Goal: Information Seeking & Learning: Learn about a topic

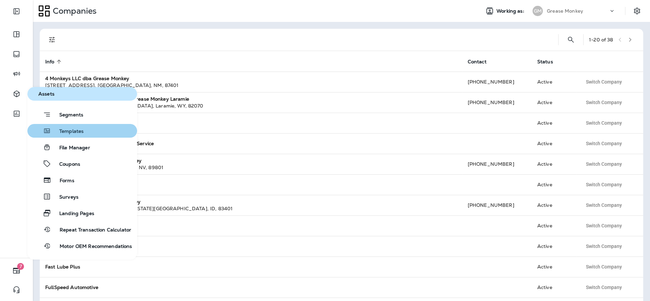
click at [66, 133] on span "Templates" at bounding box center [67, 131] width 33 height 7
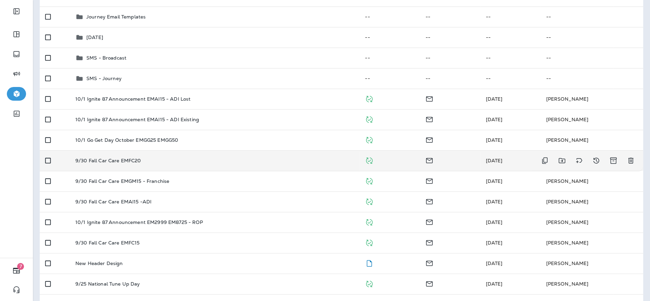
scroll to position [114, 0]
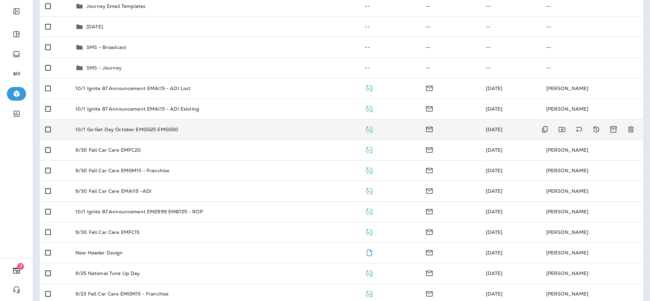
click at [336, 130] on div "10/1 Go Get Day October EMGG25 EMGG50" at bounding box center [214, 129] width 279 height 5
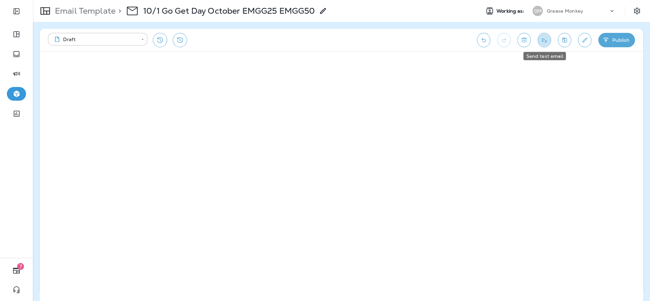
click at [544, 41] on icon "Send test email" at bounding box center [544, 40] width 7 height 7
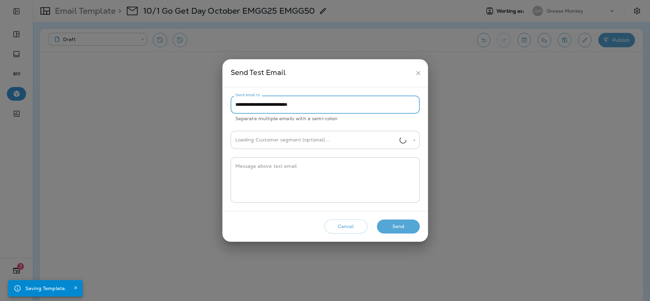
click at [331, 106] on input "**********" at bounding box center [325, 105] width 189 height 18
type input "**********"
click at [326, 144] on input "Customer segment (optional)" at bounding box center [320, 140] width 173 height 12
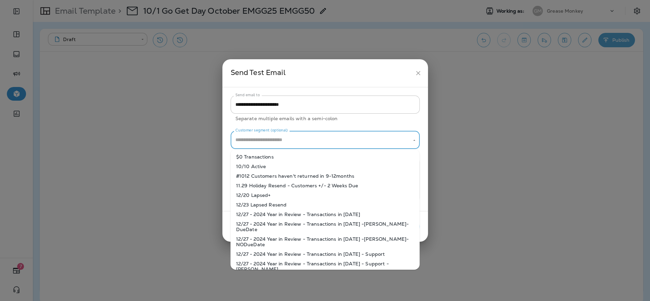
click at [360, 124] on div "**********" at bounding box center [325, 149] width 189 height 107
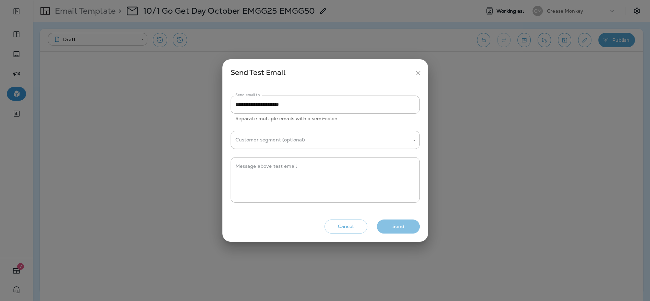
click at [406, 227] on button "Send" at bounding box center [398, 227] width 43 height 14
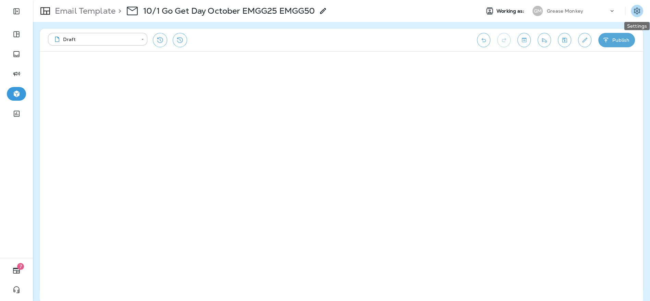
click at [638, 13] on icon "Settings" at bounding box center [637, 11] width 6 height 7
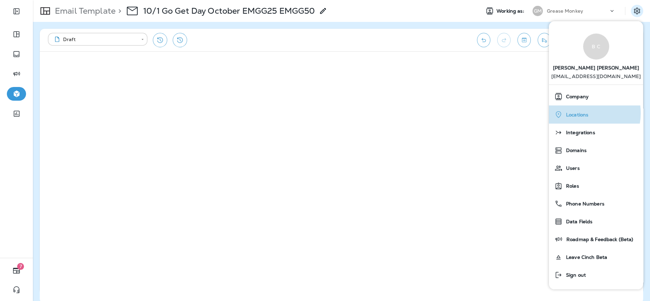
click at [580, 113] on span "Locations" at bounding box center [576, 115] width 26 height 6
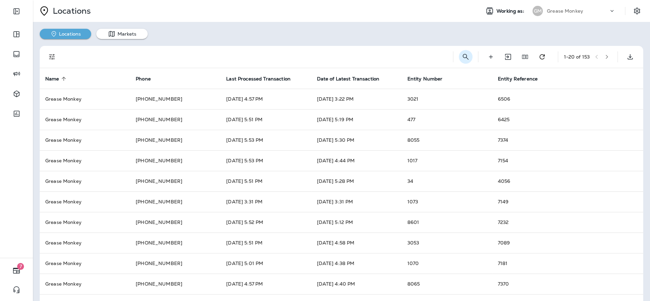
click at [462, 54] on icon "Search Locations" at bounding box center [466, 57] width 8 height 8
type input "******"
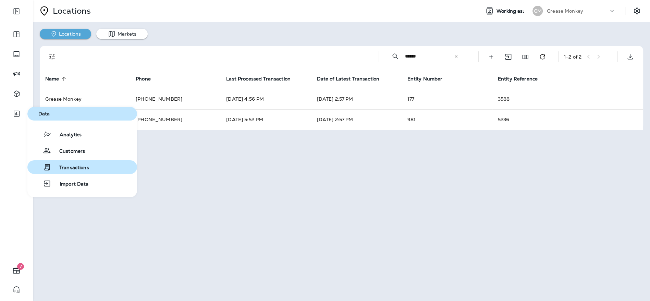
click at [79, 166] on span "Transactions" at bounding box center [70, 168] width 38 height 7
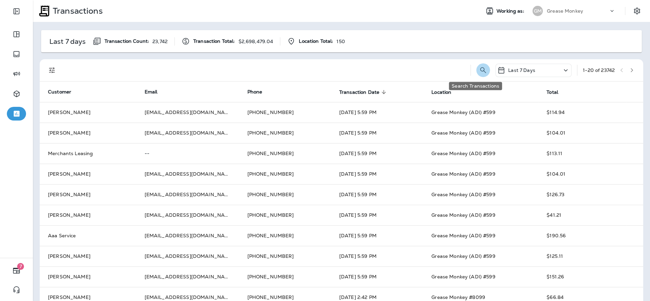
click at [476, 65] on button "Search Transactions" at bounding box center [483, 70] width 14 height 14
click at [449, 69] on input "text" at bounding box center [447, 70] width 71 height 18
type input "*****"
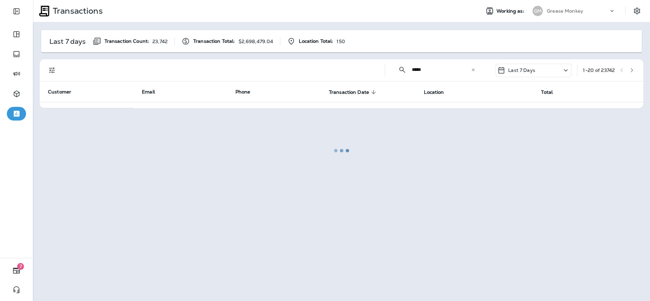
click at [471, 71] on div at bounding box center [342, 151] width 616 height 300
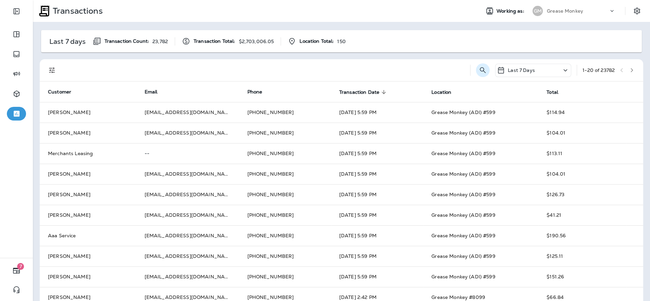
click at [479, 66] on icon "Search Transactions" at bounding box center [483, 70] width 8 height 8
click at [448, 71] on input "text" at bounding box center [447, 70] width 71 height 18
type input "*******"
click at [440, 93] on span "Location" at bounding box center [441, 92] width 20 height 6
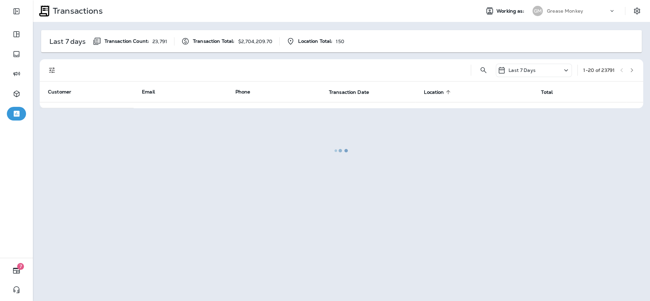
click at [549, 72] on div at bounding box center [342, 151] width 616 height 300
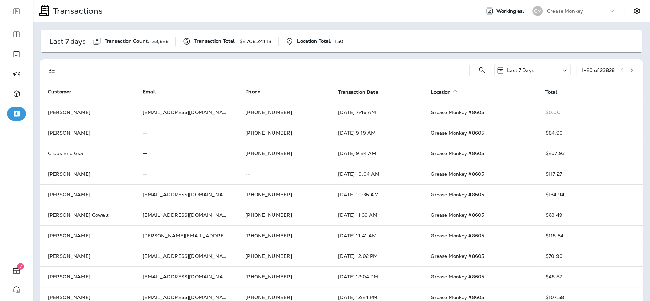
click at [569, 68] on div "Last 7 Days 1 - 20 of 23828" at bounding box center [342, 70] width 595 height 22
click at [561, 71] on icon at bounding box center [565, 70] width 8 height 9
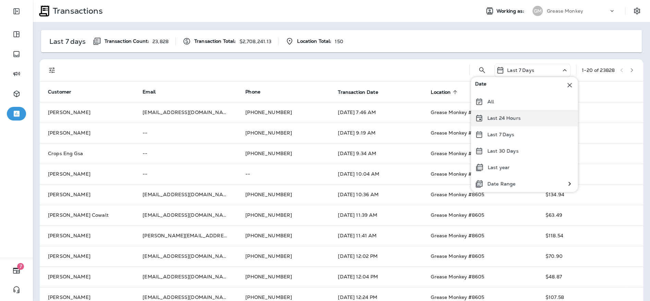
click at [503, 112] on div "Last 24 Hours" at bounding box center [524, 118] width 107 height 16
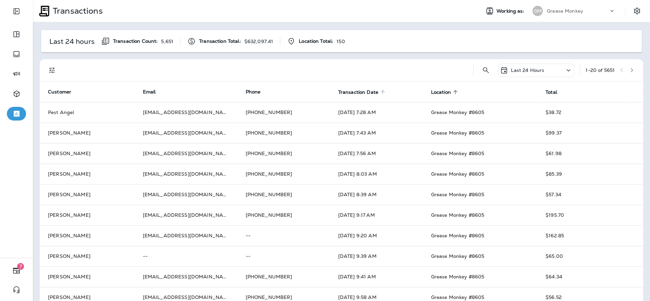
click at [366, 94] on span "Transaction Date" at bounding box center [358, 92] width 40 height 6
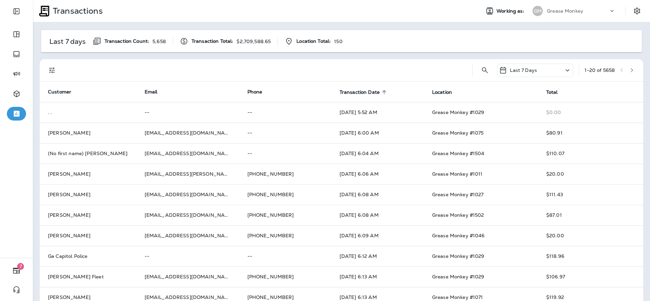
click at [381, 93] on icon at bounding box center [384, 92] width 6 height 6
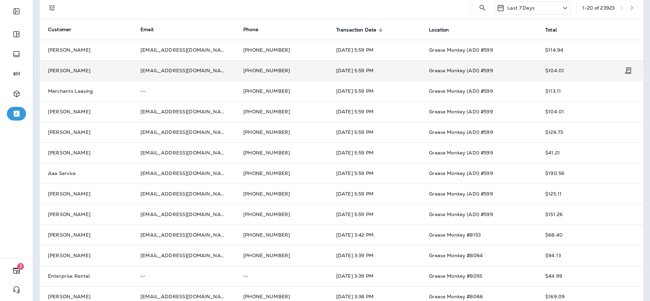
scroll to position [63, 0]
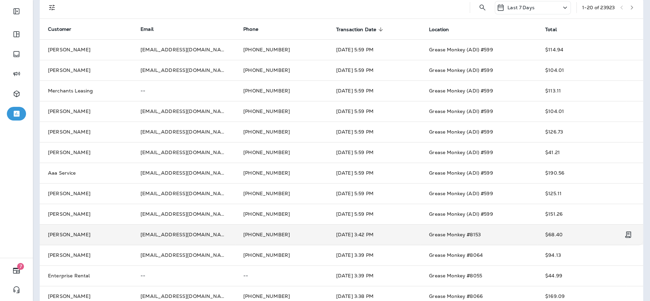
click at [311, 230] on td "[PHONE_NUMBER]" at bounding box center [281, 234] width 93 height 21
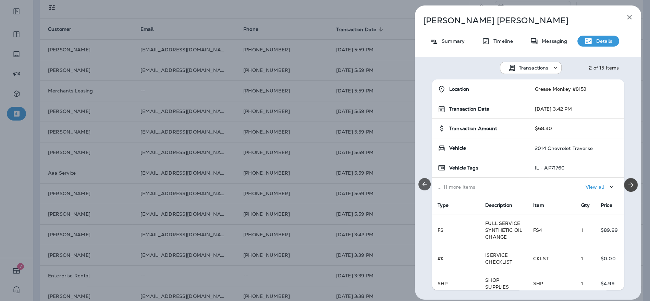
click at [425, 185] on icon "Previous" at bounding box center [424, 184] width 7 height 7
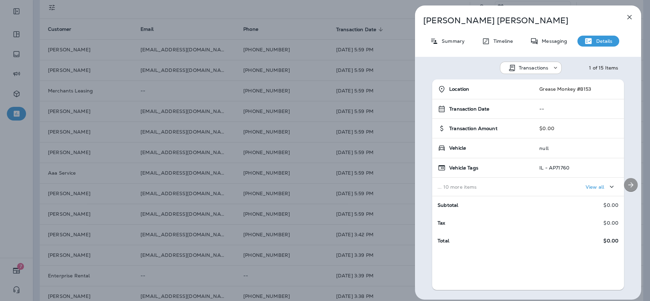
click at [629, 187] on icon "Next" at bounding box center [631, 185] width 8 height 8
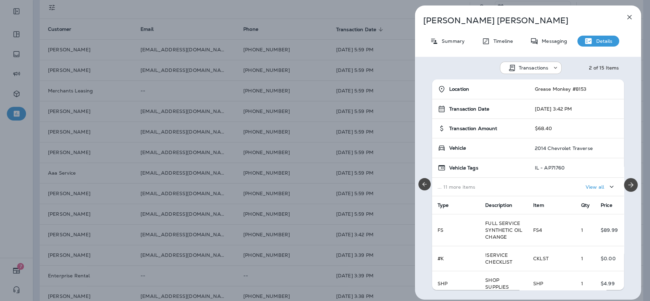
click at [628, 15] on icon "button" at bounding box center [629, 17] width 4 height 4
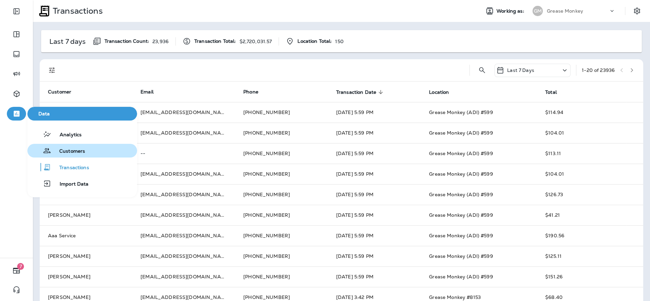
click at [73, 153] on span "Customers" at bounding box center [68, 151] width 34 height 7
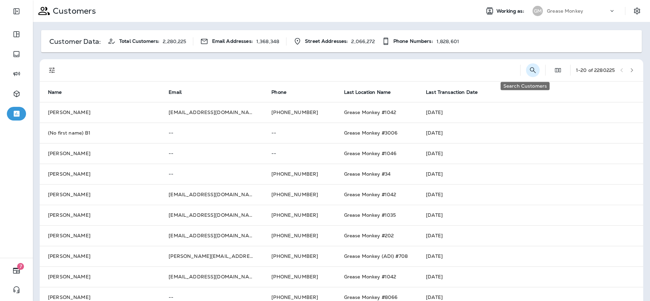
click at [529, 70] on icon "Search Customers" at bounding box center [533, 70] width 8 height 8
type input "*******"
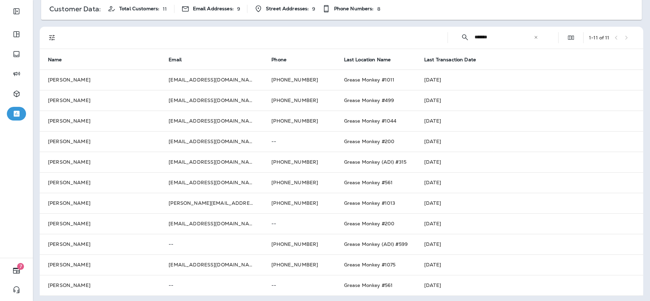
scroll to position [34, 0]
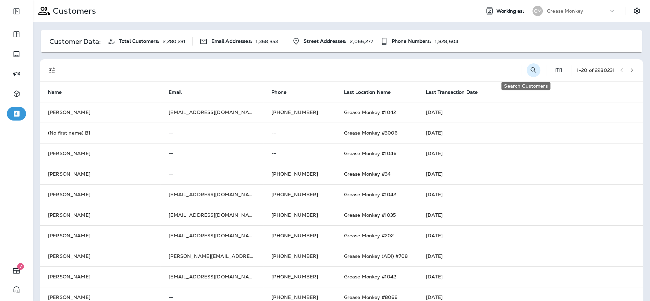
click at [529, 69] on icon "Search Customers" at bounding box center [533, 70] width 8 height 8
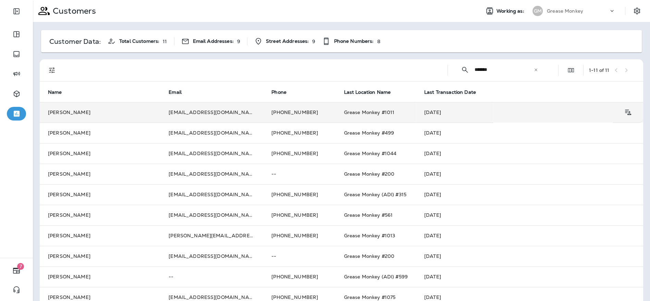
scroll to position [34, 0]
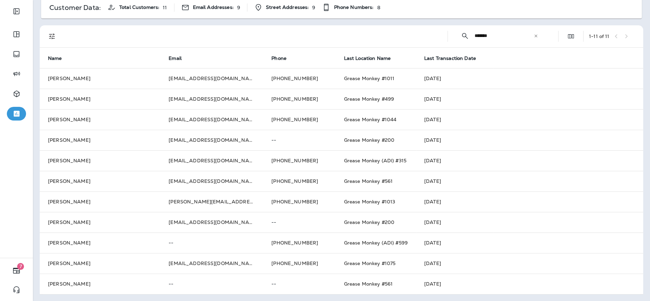
click at [485, 31] on input "*******" at bounding box center [504, 36] width 59 height 18
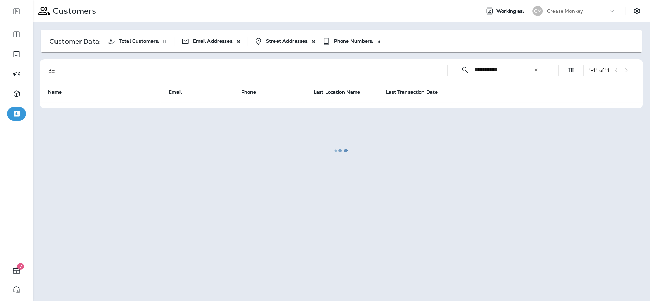
scroll to position [0, 0]
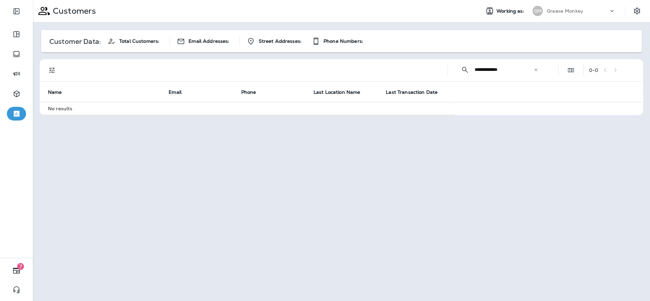
click at [521, 70] on input "**********" at bounding box center [504, 70] width 59 height 18
type input "*******"
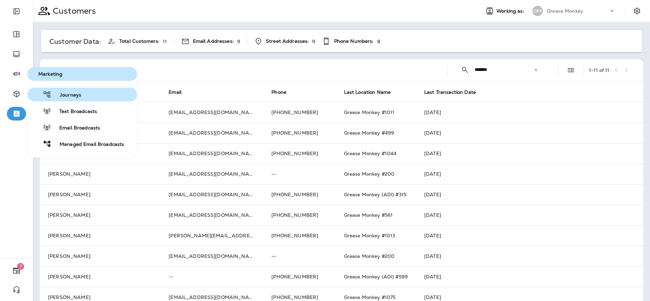
click at [73, 96] on span "Journeys" at bounding box center [66, 95] width 30 height 7
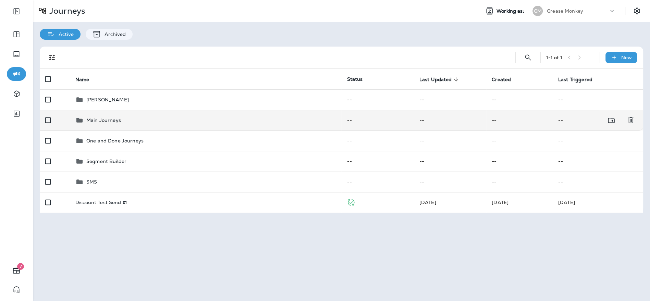
click at [119, 125] on td "Main Journeys" at bounding box center [205, 120] width 271 height 21
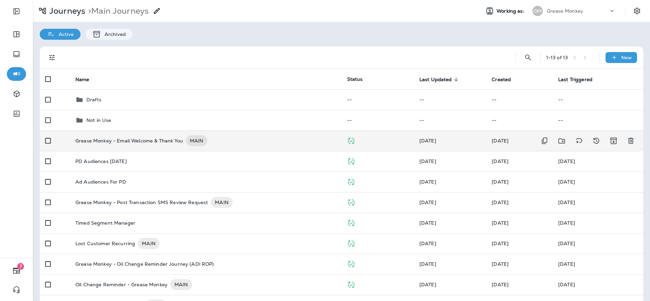
click at [145, 146] on p "Grease Monkey - Email Welcome & Thank You" at bounding box center [129, 140] width 108 height 11
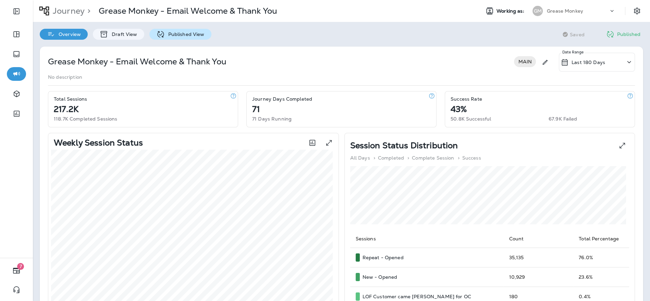
click at [179, 29] on div "Published View" at bounding box center [180, 34] width 62 height 11
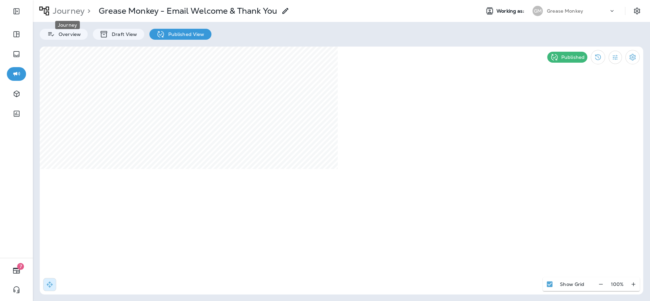
click at [72, 9] on p "Journey" at bounding box center [67, 11] width 35 height 10
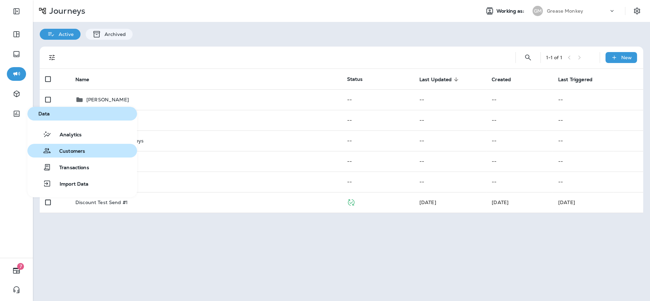
click at [63, 146] on button "Customers" at bounding box center [82, 151] width 110 height 14
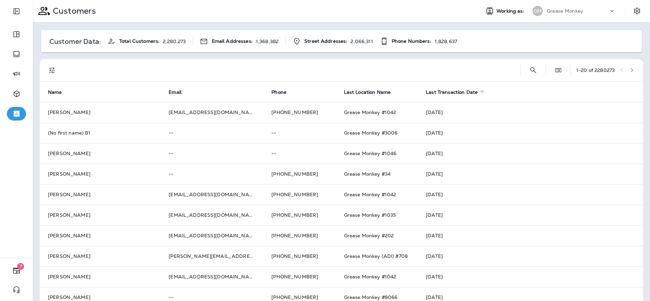
click at [479, 91] on icon at bounding box center [482, 92] width 6 height 6
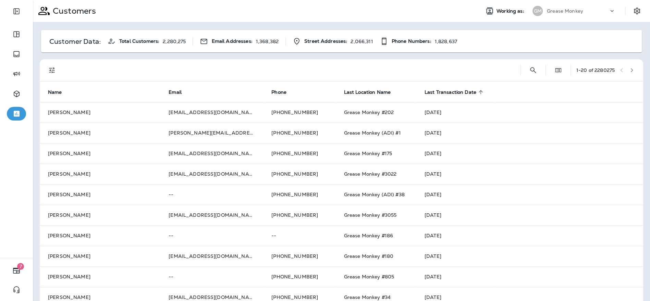
click at [479, 92] on icon at bounding box center [481, 92] width 4 height 4
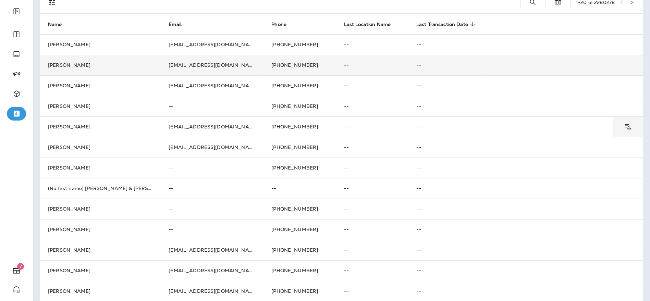
scroll to position [77, 0]
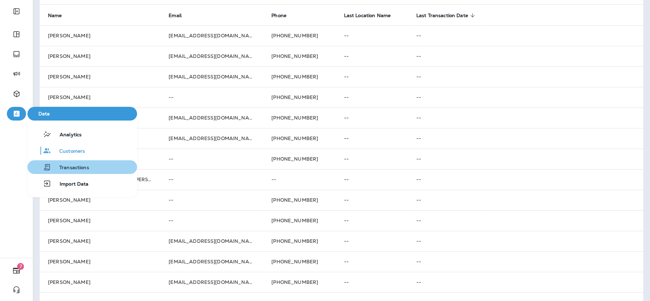
click at [84, 170] on span "Transactions" at bounding box center [70, 168] width 38 height 7
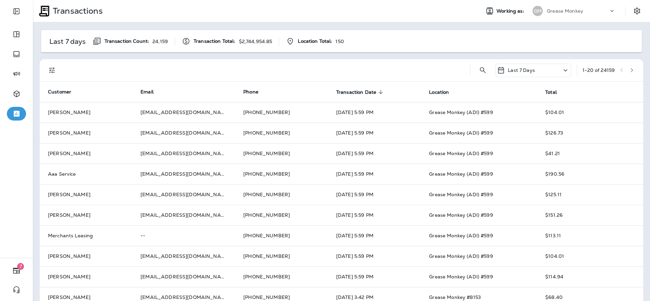
click at [84, 170] on td "Aaa Service" at bounding box center [86, 174] width 93 height 21
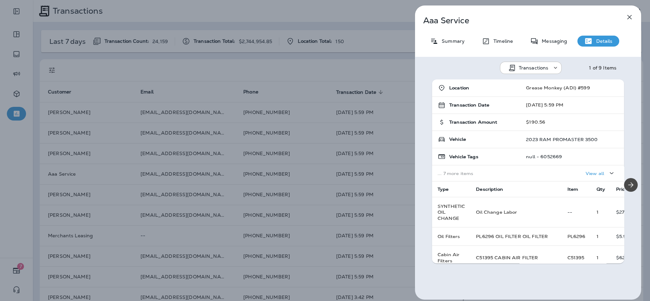
click at [223, 150] on div "Aaa Service Summary Timeline Messaging Details Transactions 1 of 9 Items Locati…" at bounding box center [325, 150] width 650 height 301
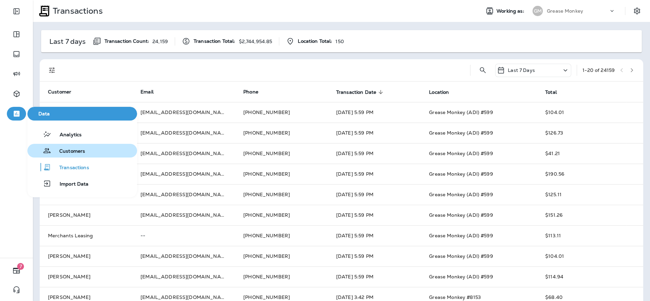
click at [75, 150] on span "Customers" at bounding box center [68, 151] width 34 height 7
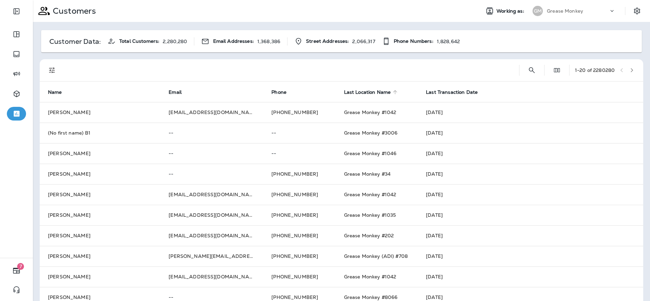
click at [392, 93] on icon at bounding box center [395, 92] width 6 height 6
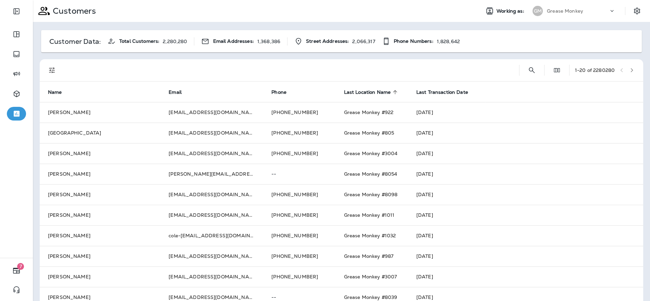
click at [393, 93] on icon at bounding box center [395, 92] width 6 height 6
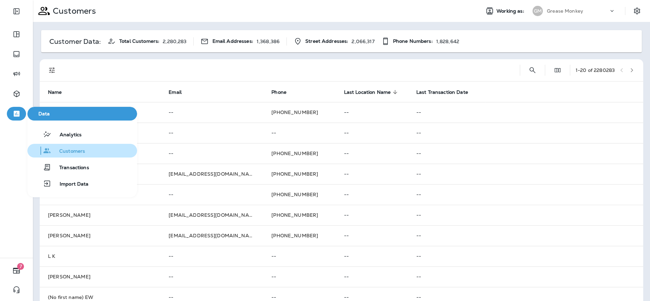
click at [82, 156] on button "Customers" at bounding box center [82, 151] width 110 height 14
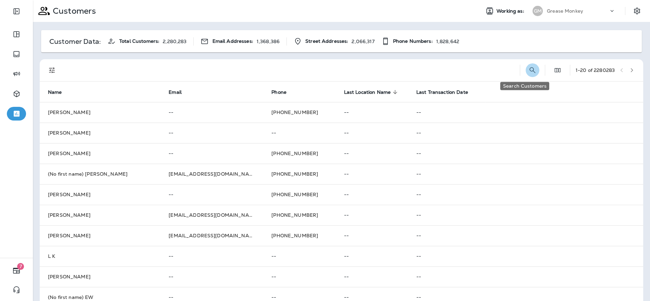
click at [529, 71] on icon "Search Customers" at bounding box center [532, 70] width 6 height 6
type input "*******"
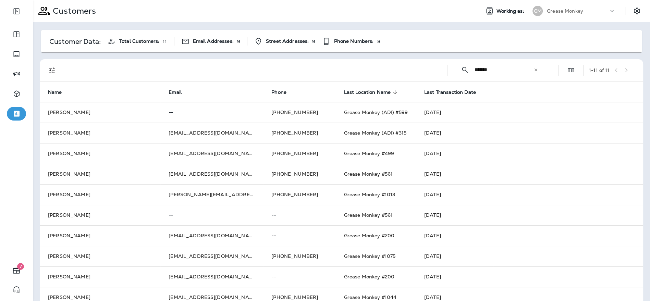
scroll to position [34, 0]
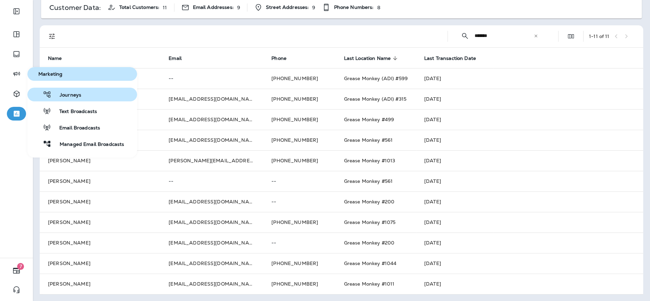
click at [83, 97] on button "Journeys" at bounding box center [82, 95] width 110 height 14
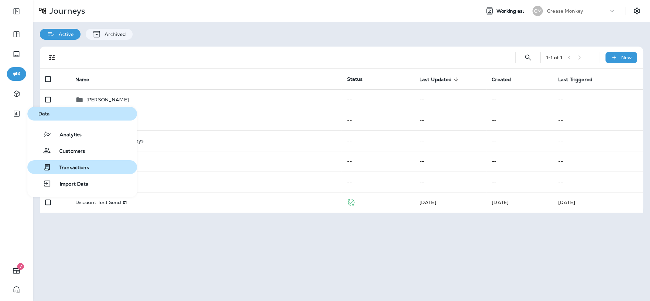
click at [60, 165] on span "Transactions" at bounding box center [70, 168] width 38 height 7
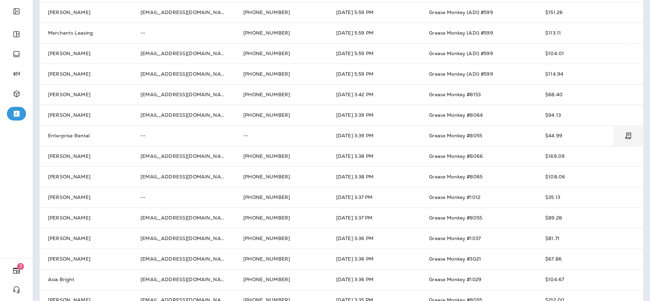
scroll to position [203, 0]
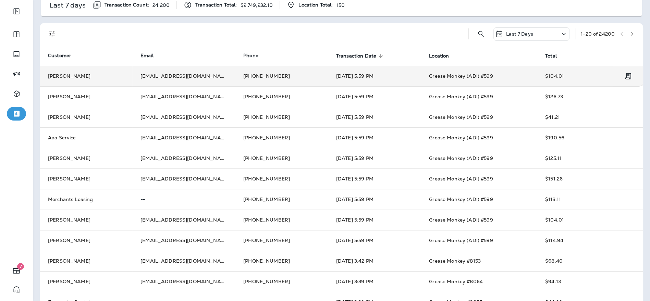
scroll to position [37, 0]
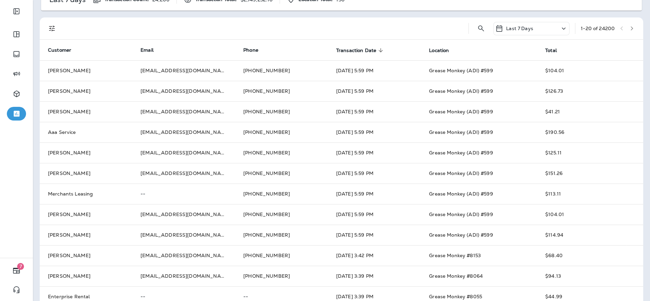
scroll to position [42, 0]
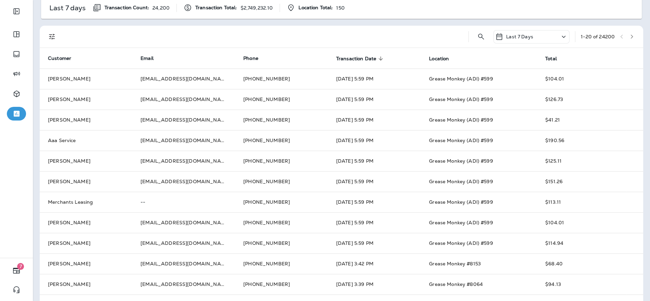
scroll to position [34, 0]
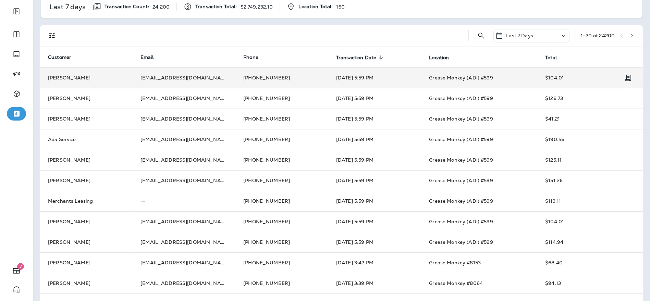
scroll to position [35, 0]
